Goal: Transaction & Acquisition: Purchase product/service

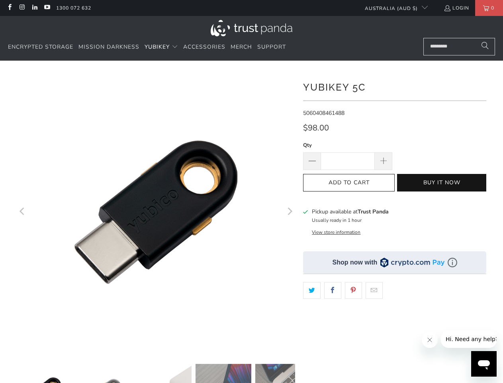
click at [162, 47] on span "YubiKey" at bounding box center [157, 47] width 25 height 8
click at [23, 212] on icon "Previous" at bounding box center [23, 211] width 8 height 167
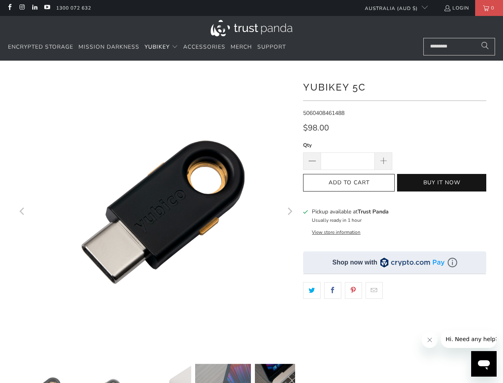
click at [289, 212] on icon "Next" at bounding box center [290, 211] width 8 height 167
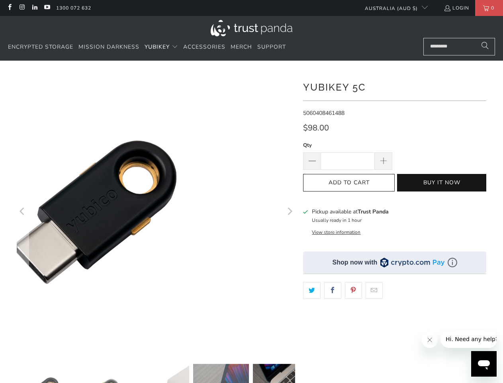
click at [442, 183] on button "Buy it now" at bounding box center [441, 183] width 89 height 18
